Goal: Task Accomplishment & Management: Manage account settings

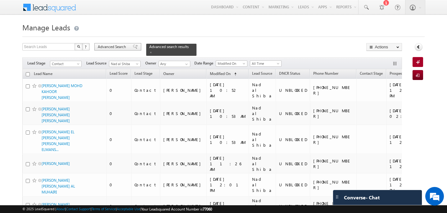
click at [111, 47] on span "Advanced Search" at bounding box center [113, 47] width 30 height 6
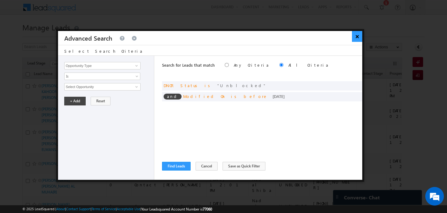
click at [354, 36] on button "×" at bounding box center [357, 36] width 10 height 11
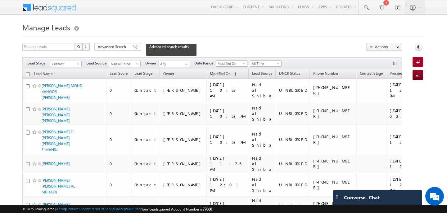
click at [27, 73] on input "checkbox" at bounding box center [28, 74] width 4 height 4
checkbox input "true"
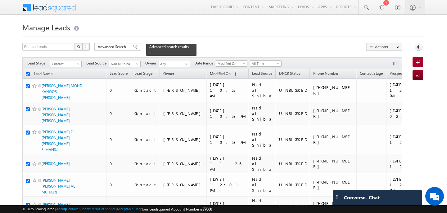
checkbox input "true"
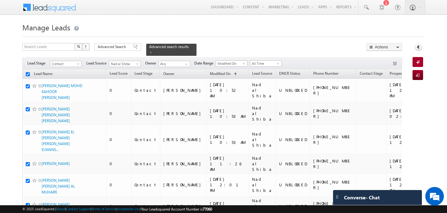
checkbox input "true"
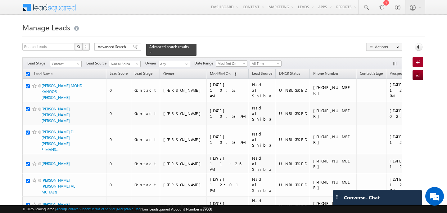
checkbox input "true"
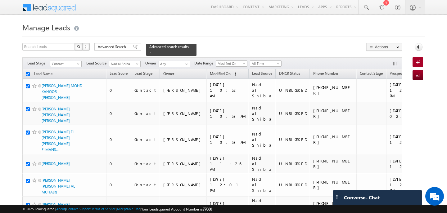
checkbox input "true"
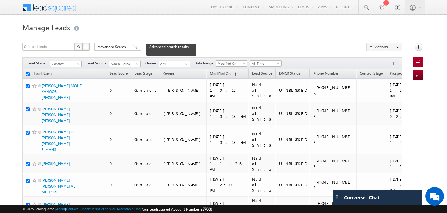
checkbox input "true"
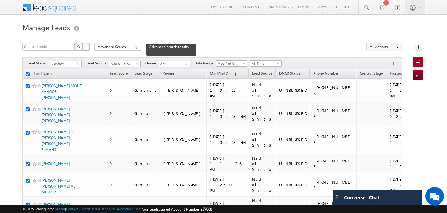
checkbox input "true"
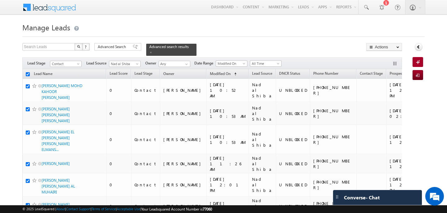
checkbox input "true"
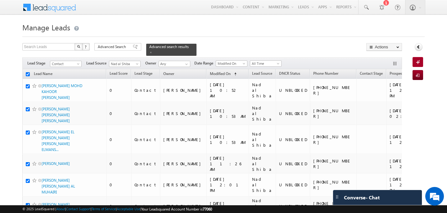
checkbox input "true"
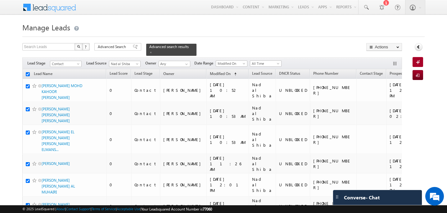
checkbox input "true"
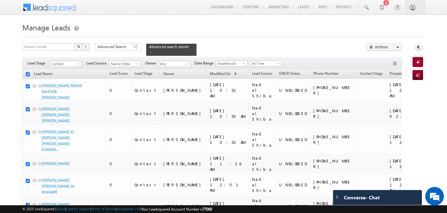
checkbox input "true"
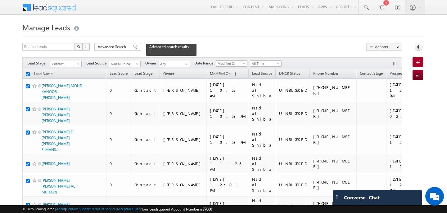
checkbox input "true"
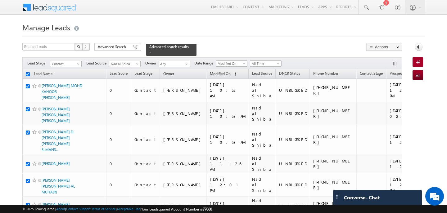
checkbox input "true"
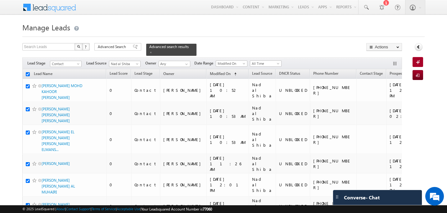
checkbox input "true"
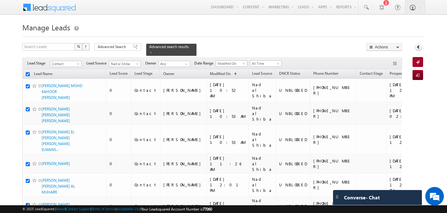
checkbox input "true"
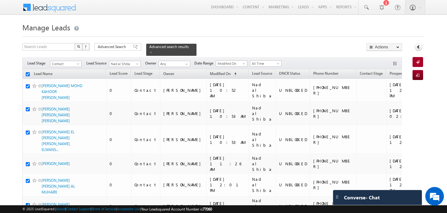
checkbox input "true"
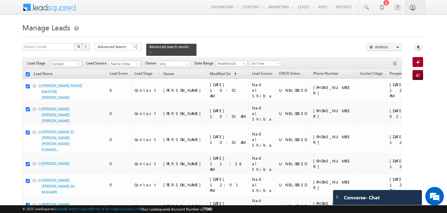
checkbox input "true"
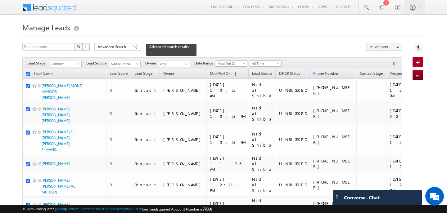
checkbox input "true"
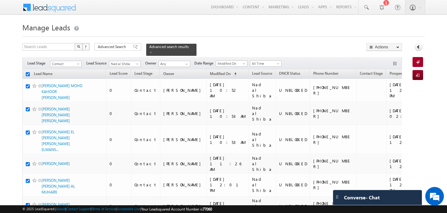
checkbox input "true"
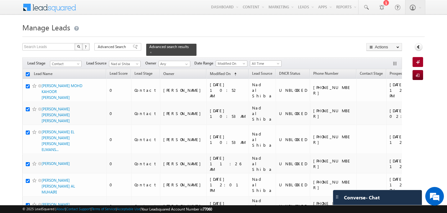
checkbox input "true"
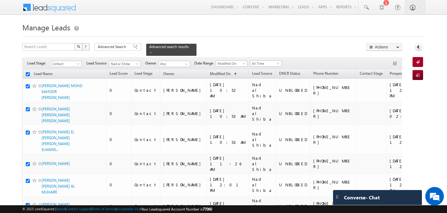
checkbox input "true"
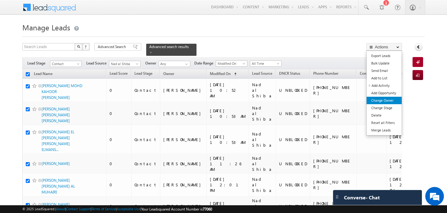
click at [392, 100] on link "Change Owner" at bounding box center [384, 100] width 35 height 7
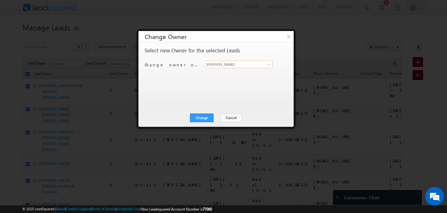
click at [237, 65] on input "[PERSON_NAME]" at bounding box center [238, 64] width 67 height 7
click at [214, 73] on link "[PERSON_NAME] [PERSON_NAME][EMAIL_ADDRESS][PERSON_NAME][DOMAIN_NAME]" at bounding box center [238, 74] width 67 height 12
type input "[PERSON_NAME]"
click at [208, 116] on button "Change" at bounding box center [202, 118] width 24 height 9
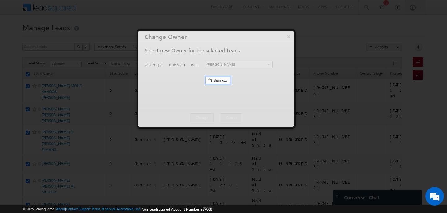
click at [226, 117] on div at bounding box center [216, 79] width 155 height 96
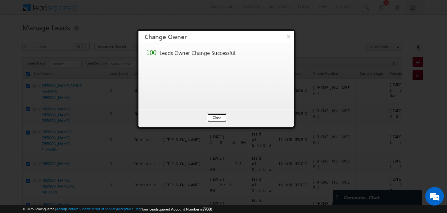
click at [212, 115] on button "Close" at bounding box center [217, 118] width 20 height 9
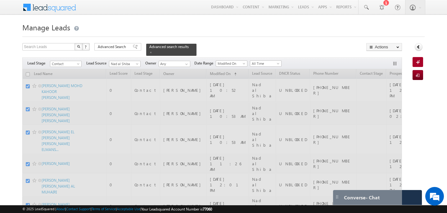
checkbox input "false"
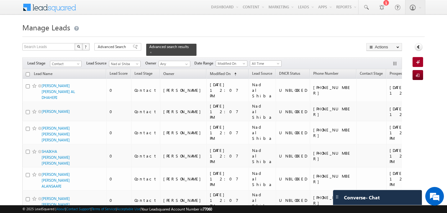
click at [28, 73] on input "checkbox" at bounding box center [28, 74] width 4 height 4
checkbox input "true"
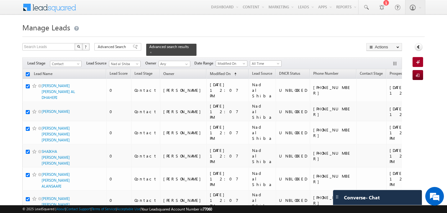
checkbox input "true"
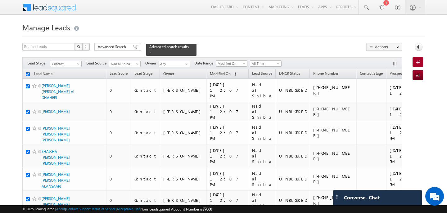
checkbox input "true"
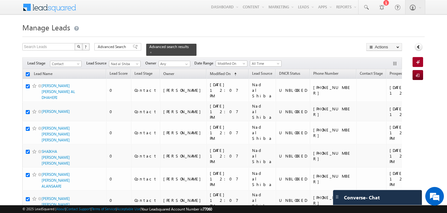
checkbox input "true"
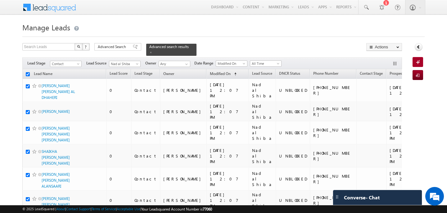
checkbox input "true"
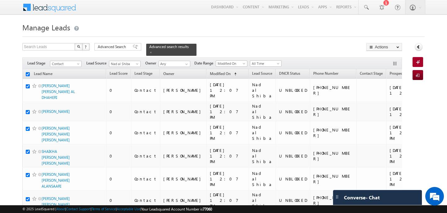
checkbox input "true"
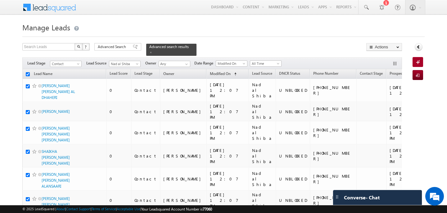
checkbox input "true"
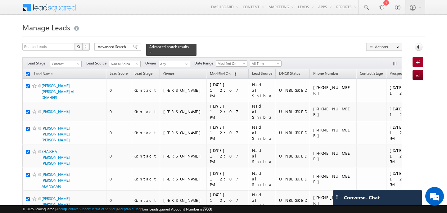
checkbox input "true"
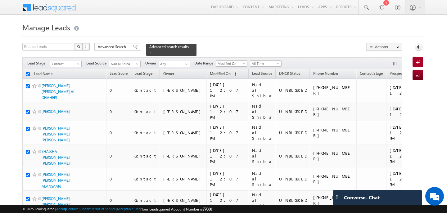
checkbox input "true"
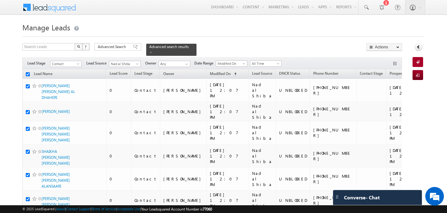
checkbox input "true"
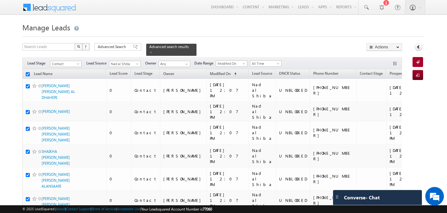
checkbox input "true"
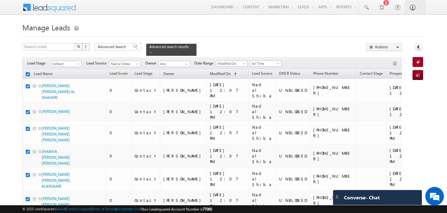
checkbox input "true"
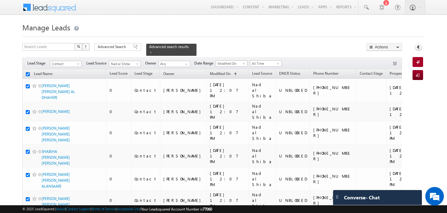
checkbox input "true"
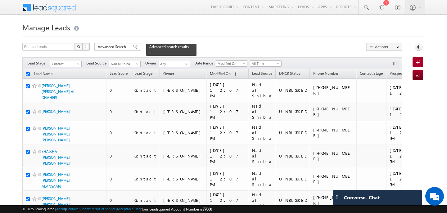
checkbox input "true"
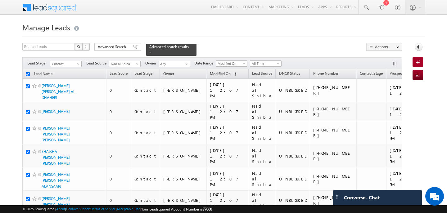
checkbox input "true"
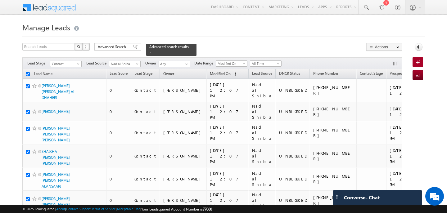
checkbox input "true"
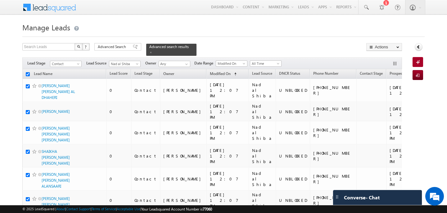
checkbox input "true"
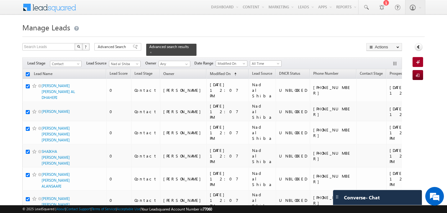
checkbox input "true"
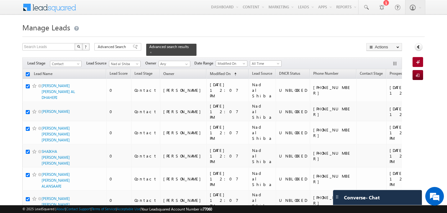
checkbox input "true"
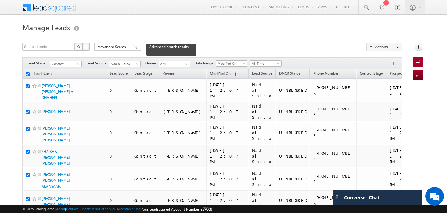
checkbox input "true"
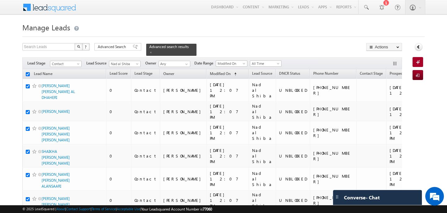
checkbox input "true"
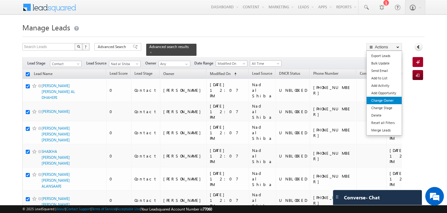
click at [384, 99] on link "Change Owner" at bounding box center [384, 100] width 35 height 7
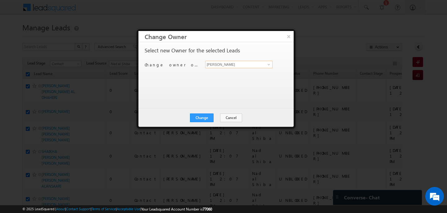
click at [231, 65] on input "[PERSON_NAME]" at bounding box center [238, 64] width 67 height 7
click at [233, 70] on link "Shubham Mhaske Shubham.Mhaske@indglobal.ae" at bounding box center [238, 74] width 67 height 12
type input "[PERSON_NAME]"
click at [209, 116] on button "Change" at bounding box center [202, 118] width 24 height 9
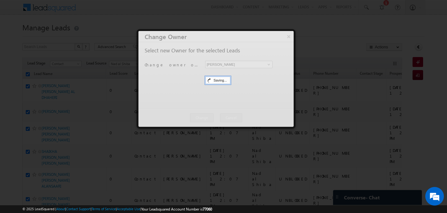
click at [209, 116] on div at bounding box center [216, 79] width 155 height 96
click at [0, 0] on button "Close" at bounding box center [0, 0] width 0 height 0
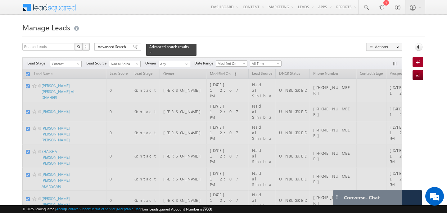
checkbox input "false"
